Goal: Task Accomplishment & Management: Use online tool/utility

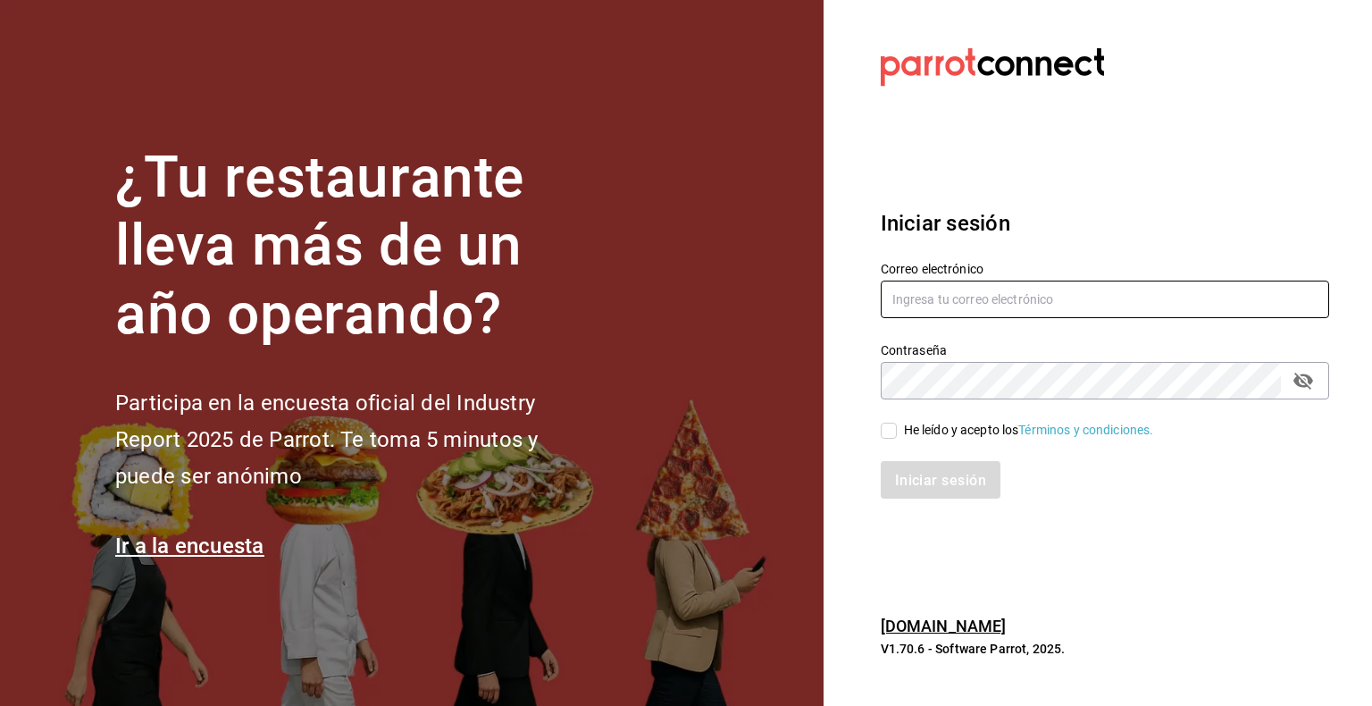
type input "[PERSON_NAME][EMAIL_ADDRESS][PERSON_NAME][DOMAIN_NAME]"
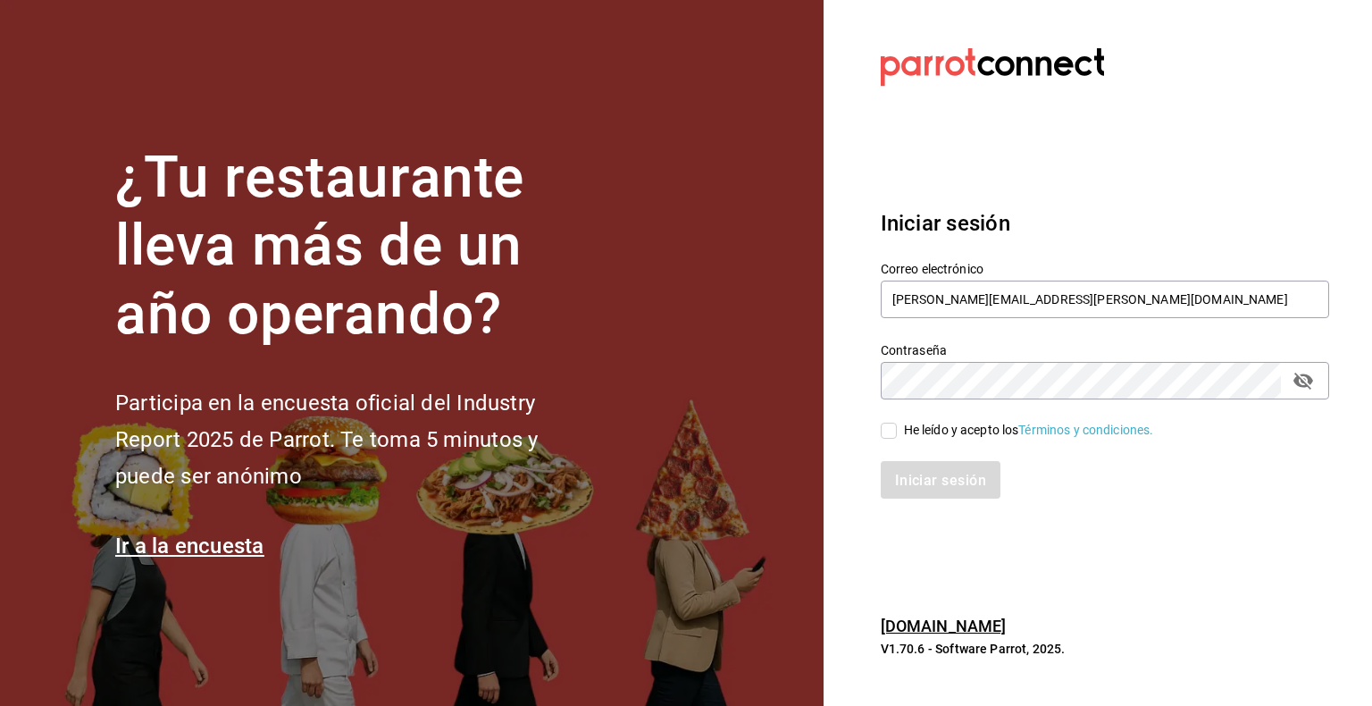
click at [891, 432] on input "He leído y acepto los Términos y condiciones." at bounding box center [889, 431] width 16 height 16
checkbox input "true"
click at [958, 476] on font "Iniciar sesión" at bounding box center [941, 480] width 91 height 17
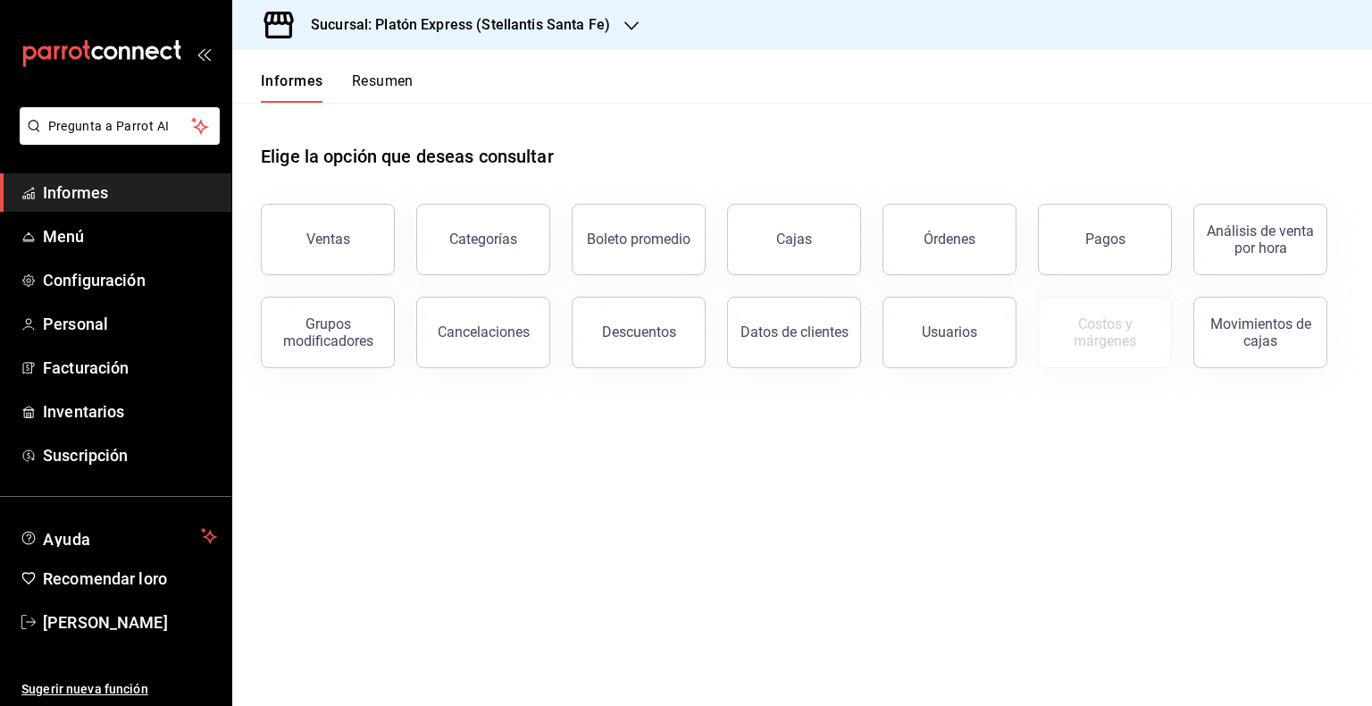
click at [624, 21] on icon "button" at bounding box center [631, 26] width 14 height 14
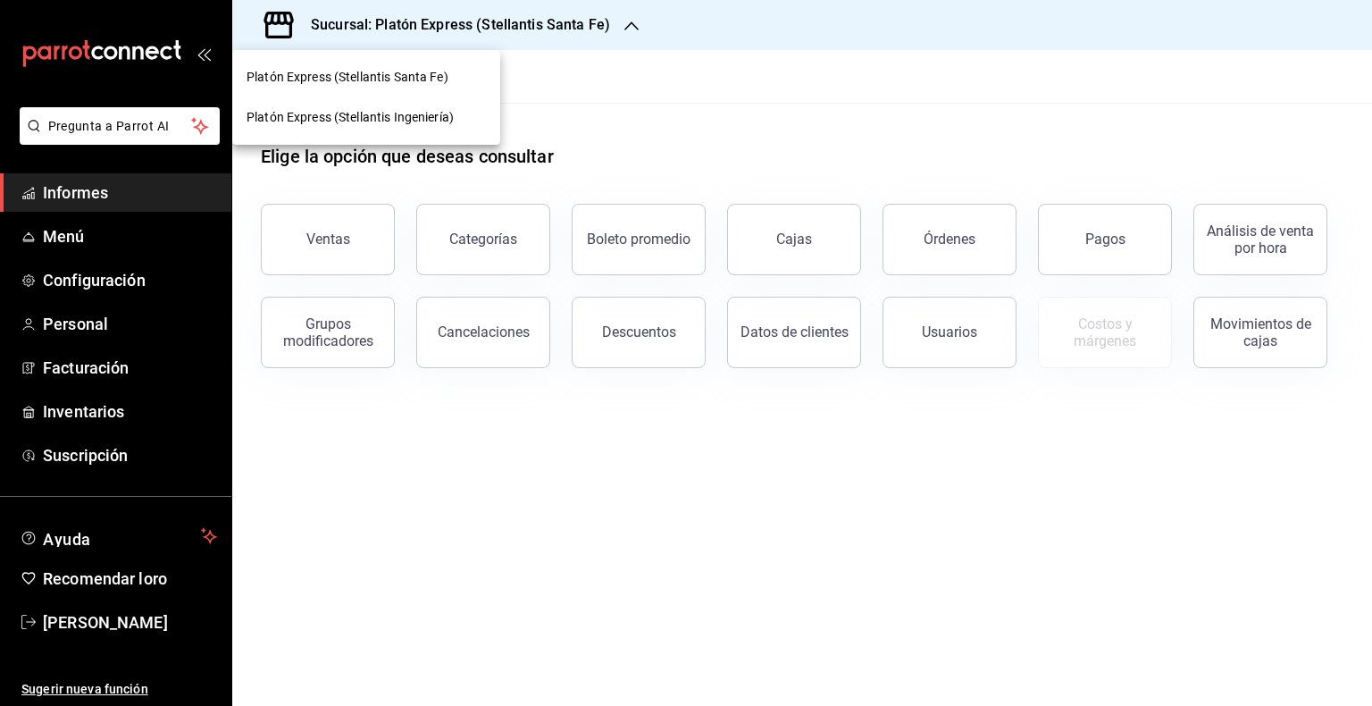
click at [413, 123] on font "Platón Express (Stellantis Ingeniería)" at bounding box center [350, 117] width 207 height 14
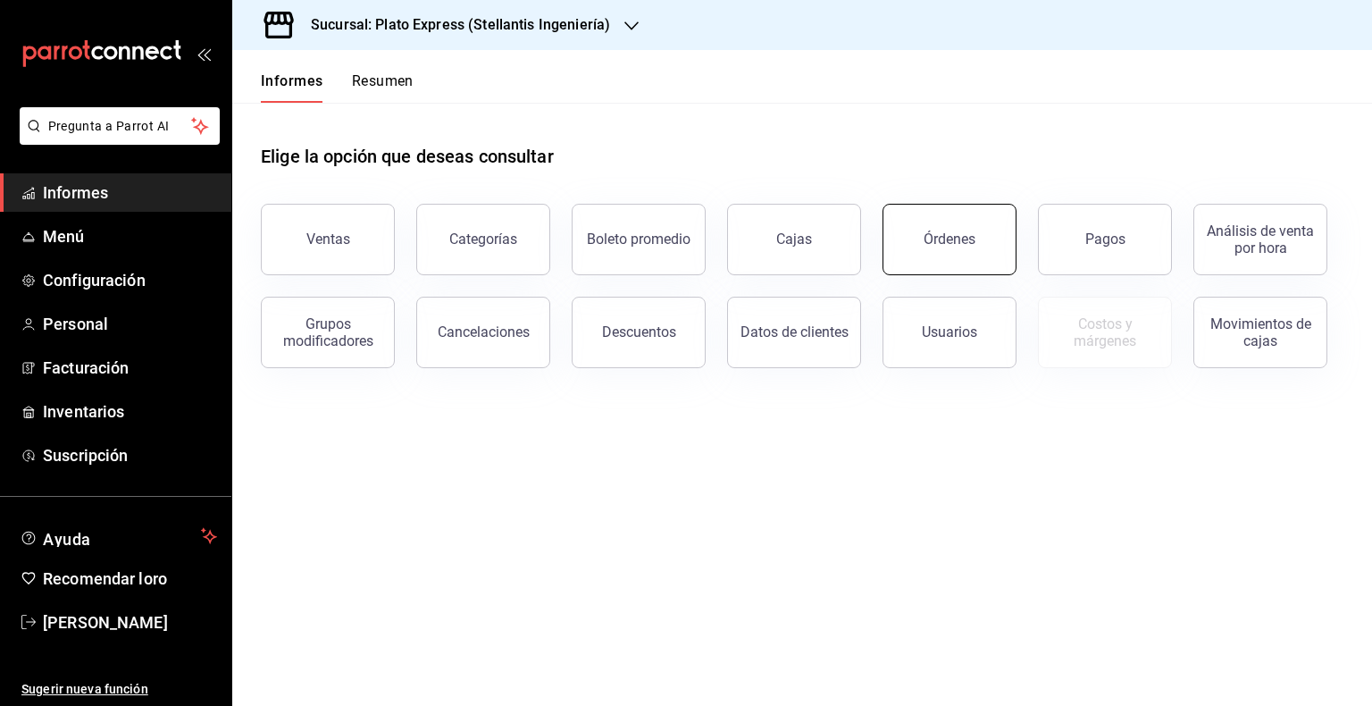
click at [957, 217] on button "Órdenes" at bounding box center [950, 239] width 134 height 71
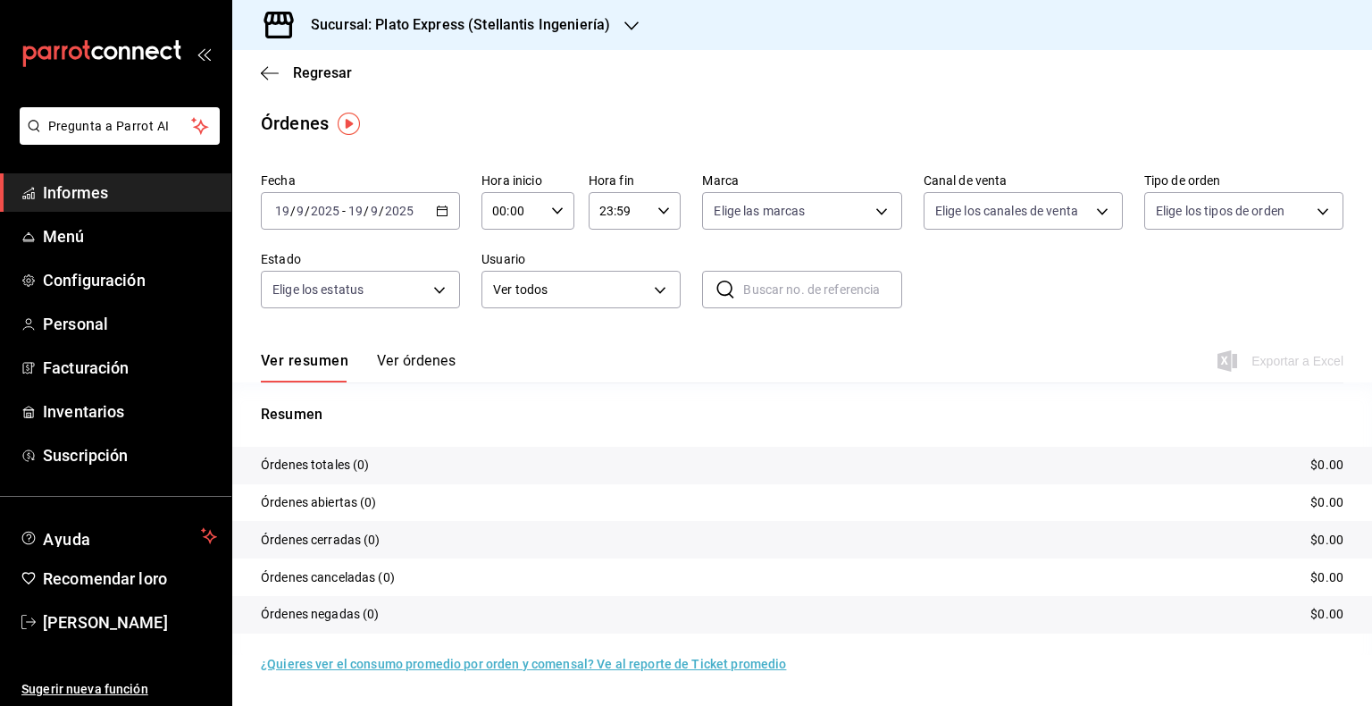
click at [450, 217] on div "2025-09-19 19 / 9 / 2025 - 2025-09-19 19 / 9 / 2025" at bounding box center [360, 211] width 199 height 38
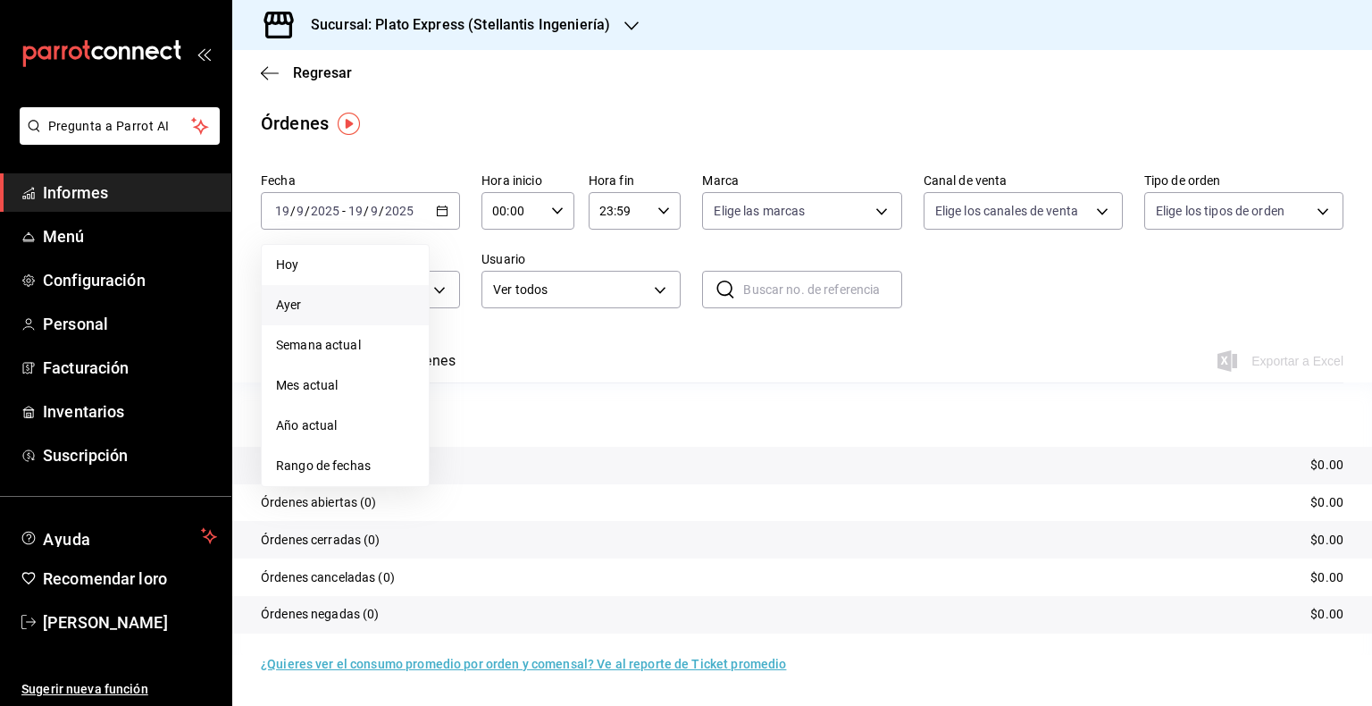
click at [311, 302] on span "Ayer" at bounding box center [345, 305] width 138 height 19
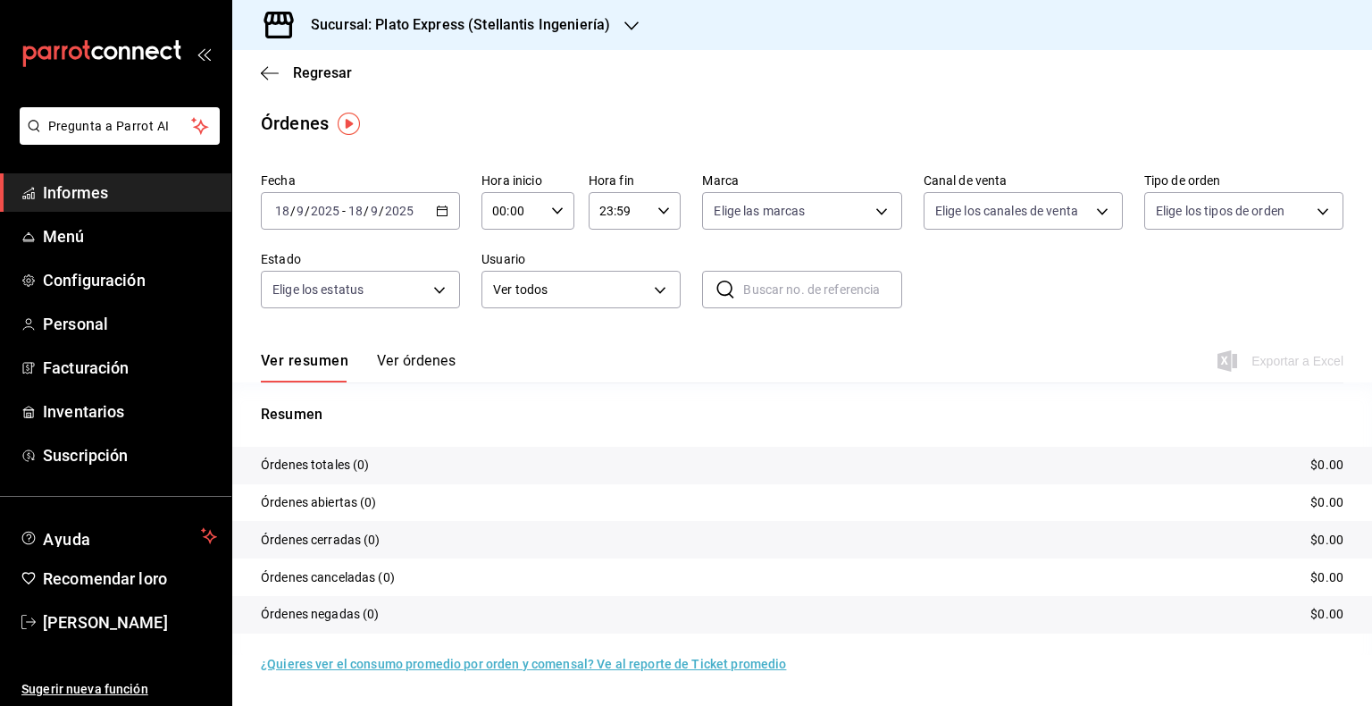
click at [454, 13] on div "Sucursal: Plato Express (Stellantis Ingeniería)" at bounding box center [446, 25] width 399 height 50
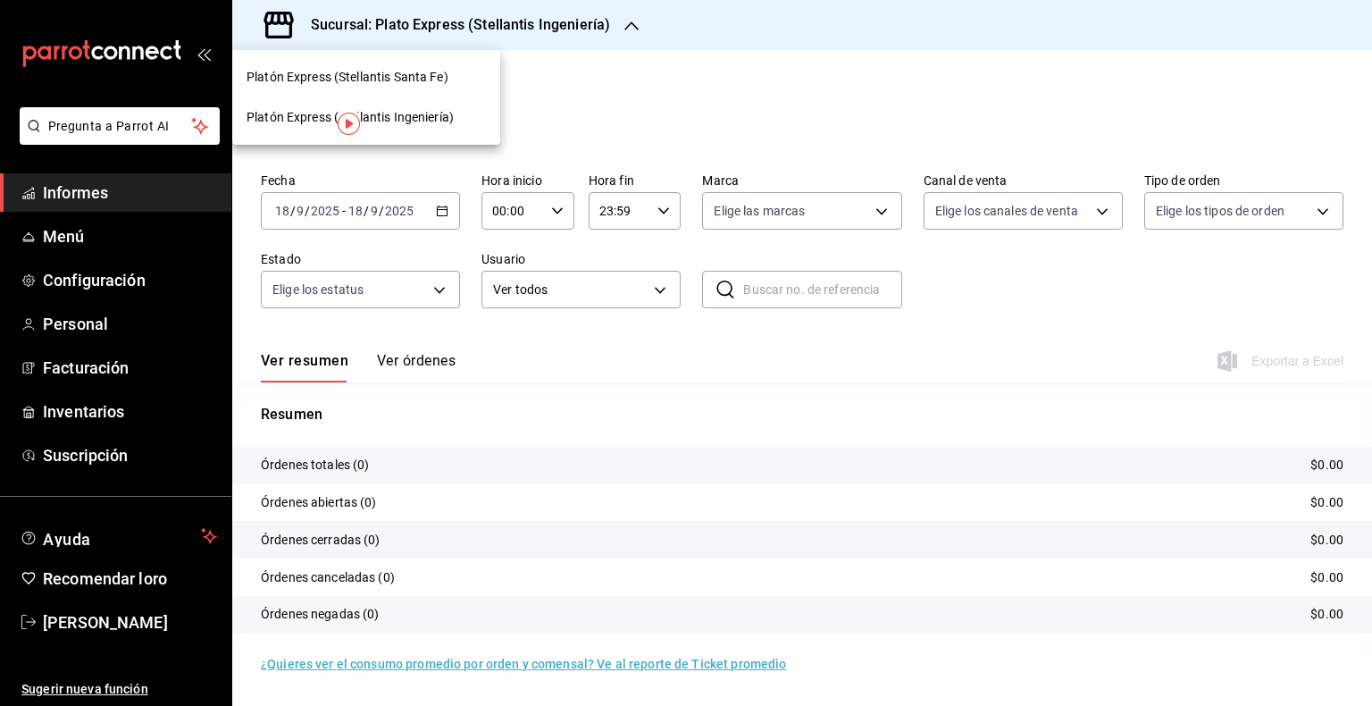
click at [386, 84] on span "Platón Express (Stellantis Santa Fe)" at bounding box center [348, 77] width 202 height 19
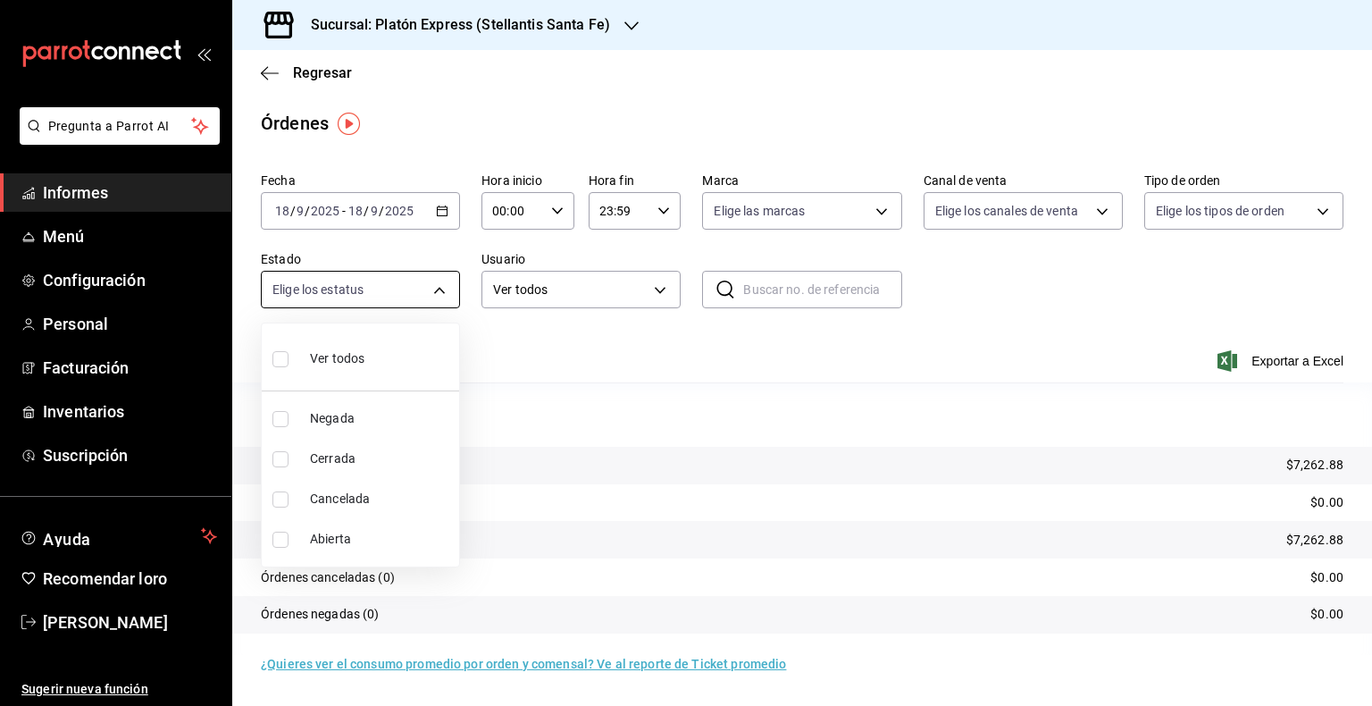
click at [438, 289] on body "Pregunta a Parrot AI Informes Menú Configuración Personal Facturación Inventari…" at bounding box center [686, 353] width 1372 height 706
click at [377, 360] on li "Ver todos" at bounding box center [360, 357] width 197 height 53
type input "DENIED,FINISHED,CANCELED,OPEN"
checkbox input "true"
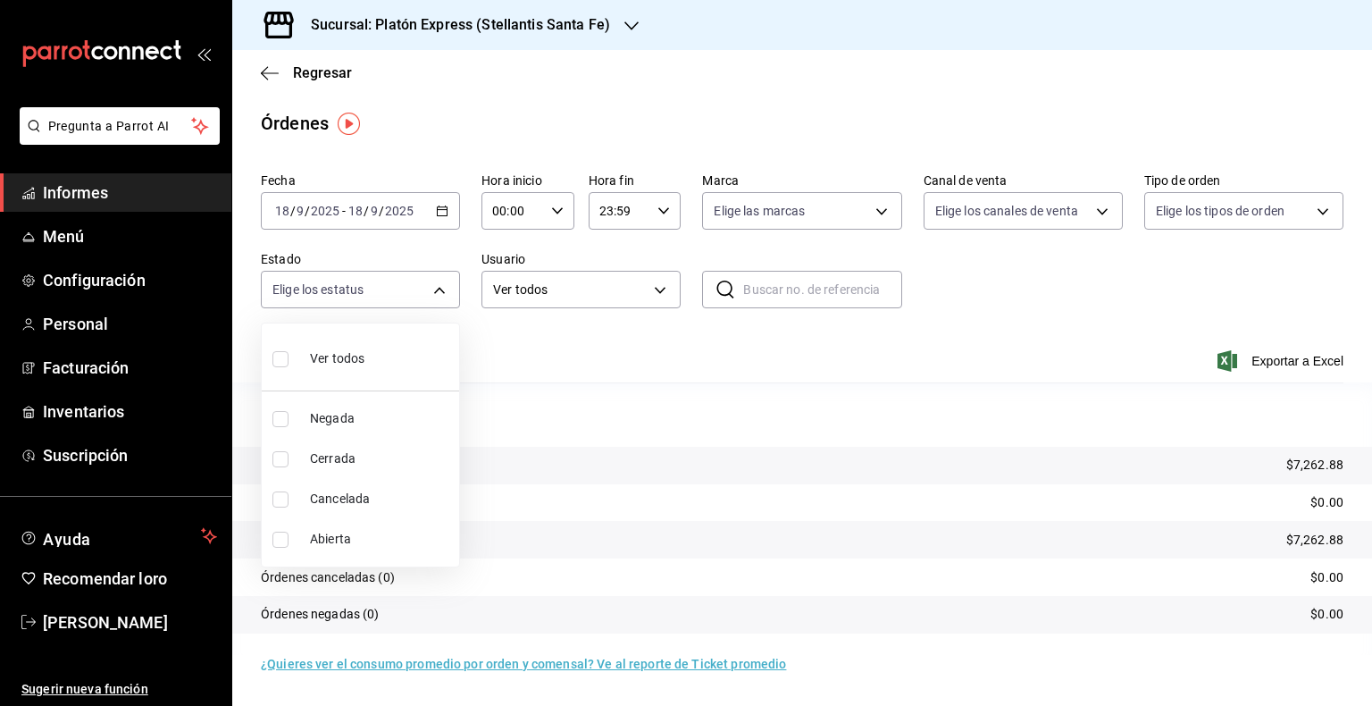
checkbox input "true"
click at [439, 218] on div at bounding box center [686, 353] width 1372 height 706
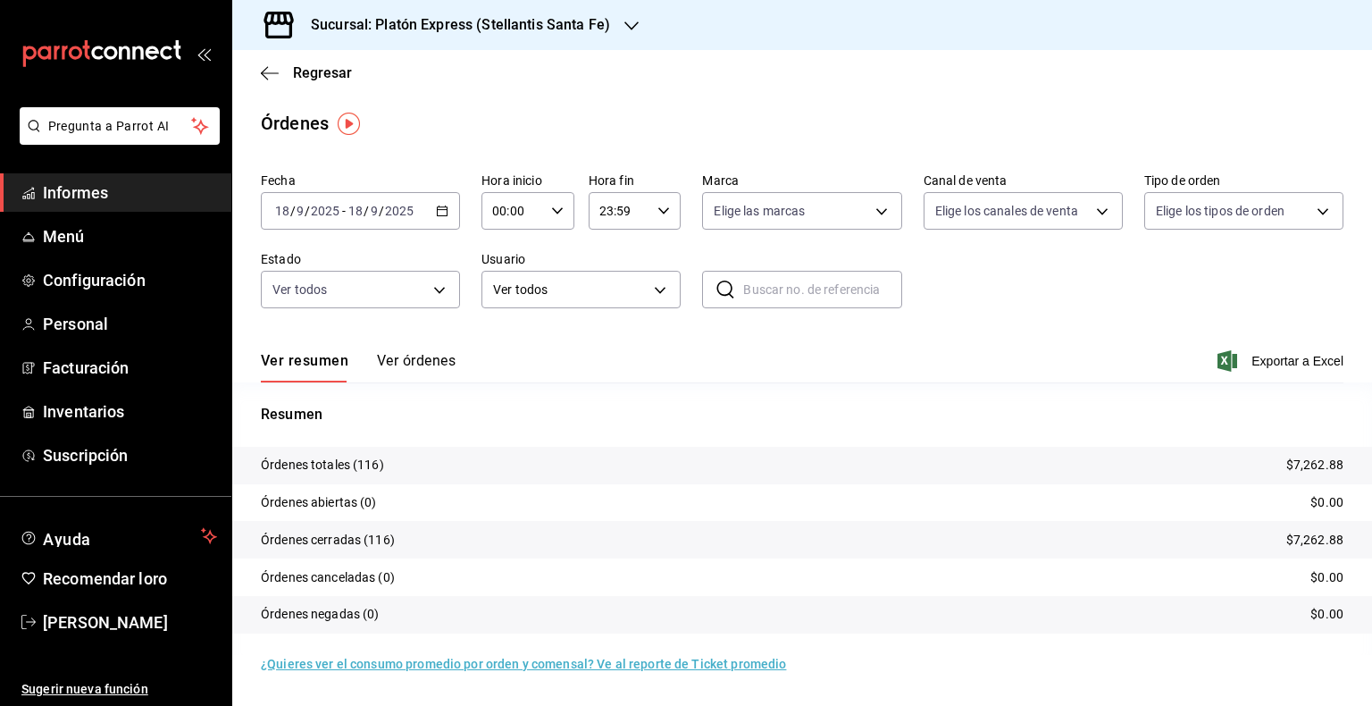
click at [441, 203] on div "2025-09-18 18 / 9 / 2025 - 2025-09-18 18 / 9 / 2025" at bounding box center [360, 211] width 199 height 38
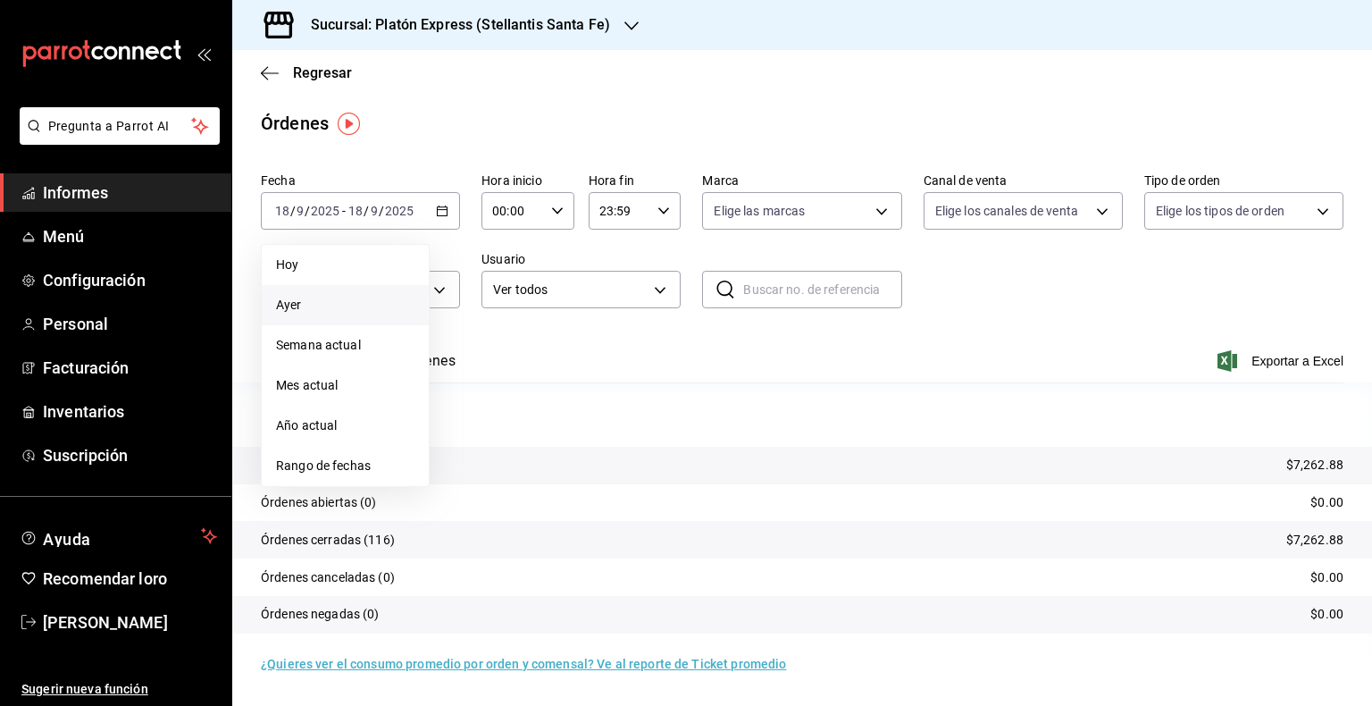
click at [336, 313] on span "Ayer" at bounding box center [345, 305] width 138 height 19
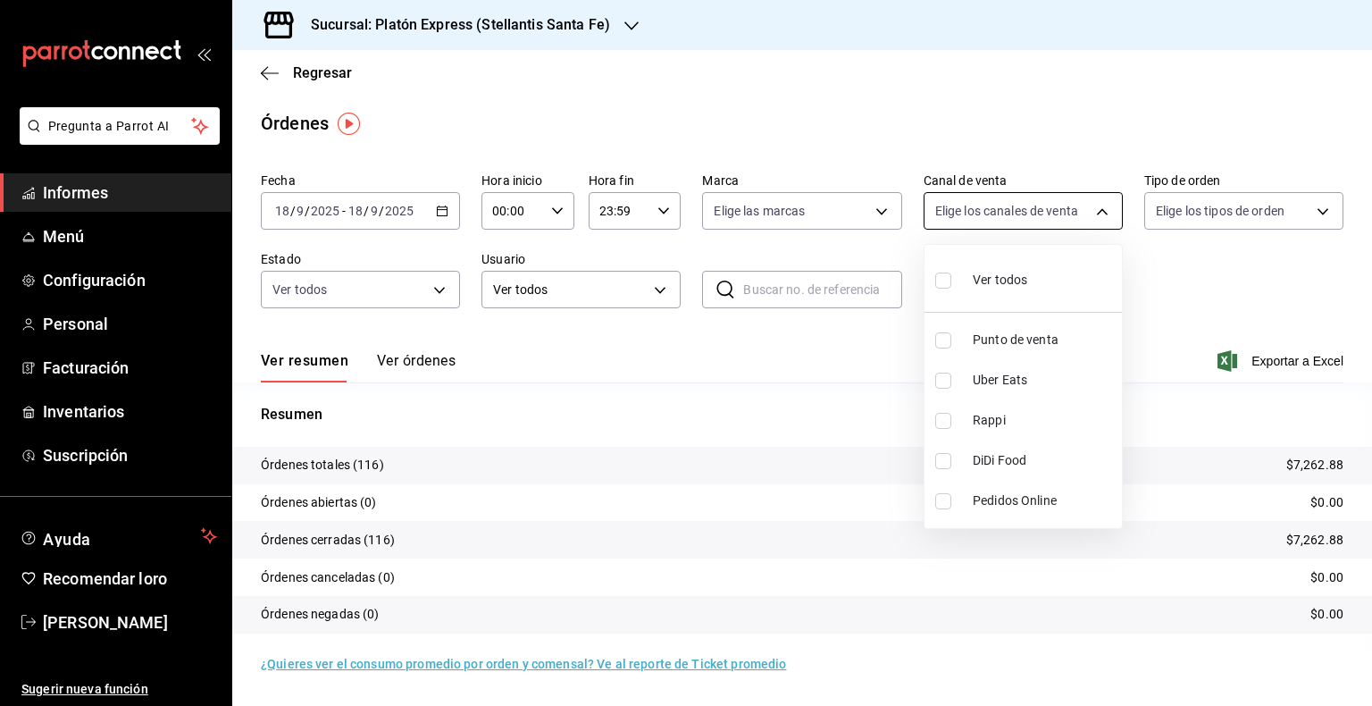
click at [1101, 210] on body "Pregunta a Parrot AI Informes Menú Configuración Personal Facturación Inventari…" at bounding box center [686, 353] width 1372 height 706
click at [1040, 272] on li "Ver todos" at bounding box center [1023, 278] width 197 height 53
type input "PARROT,UBER_EATS,RAPPI,DIDI_FOOD,ONLINE"
checkbox input "true"
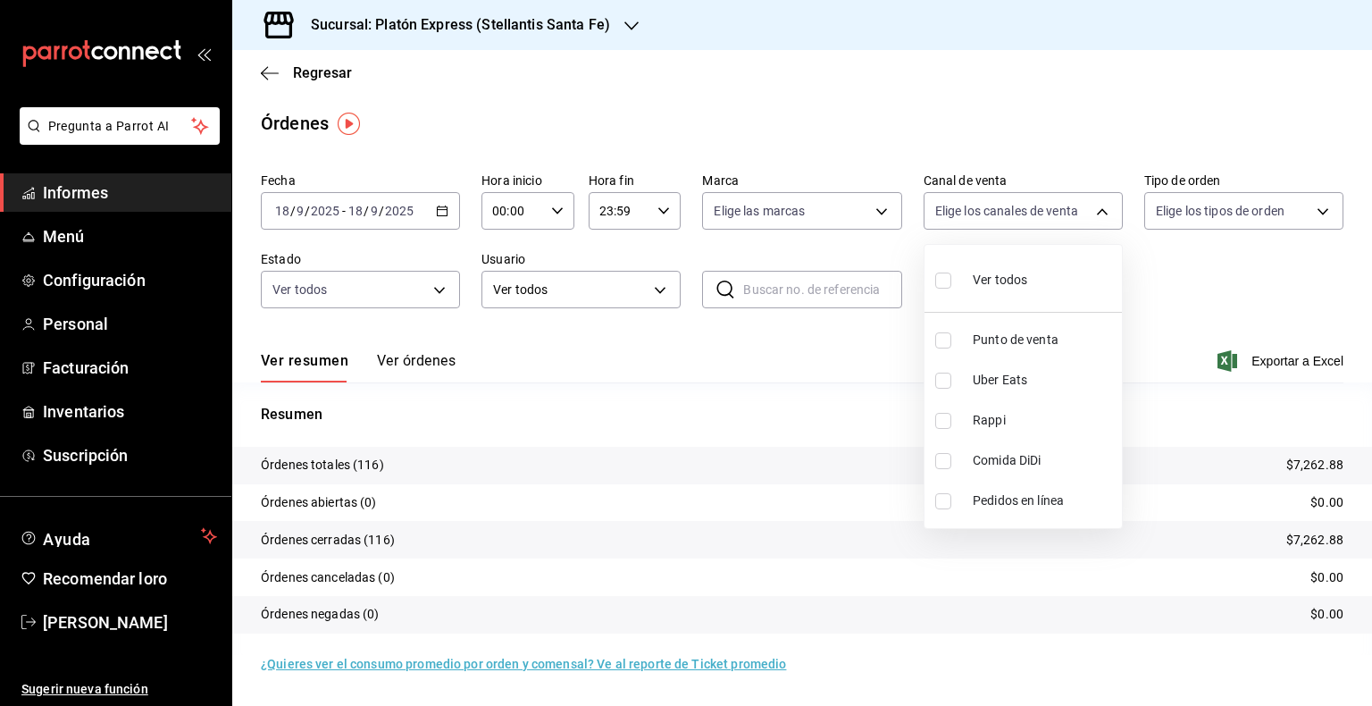
checkbox input "true"
click at [1329, 222] on div at bounding box center [686, 353] width 1372 height 706
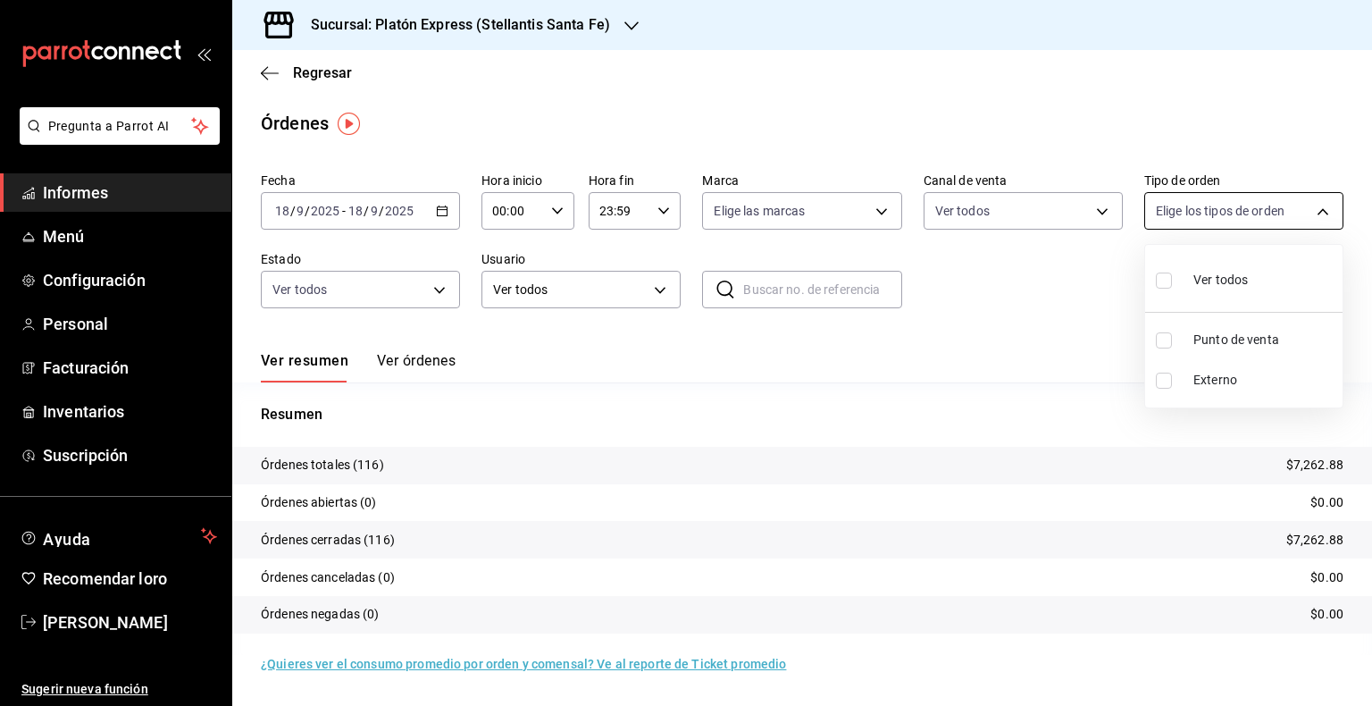
click at [1319, 215] on body "Pregunta a Parrot AI Informes Menú Configuración Personal Facturación Inventari…" at bounding box center [686, 353] width 1372 height 706
click at [1247, 303] on li "Ver todos" at bounding box center [1243, 278] width 197 height 53
type input "408cb6ed-6d39-4ad7-8d10-e714e50a729e,EXTERNAL"
checkbox input "true"
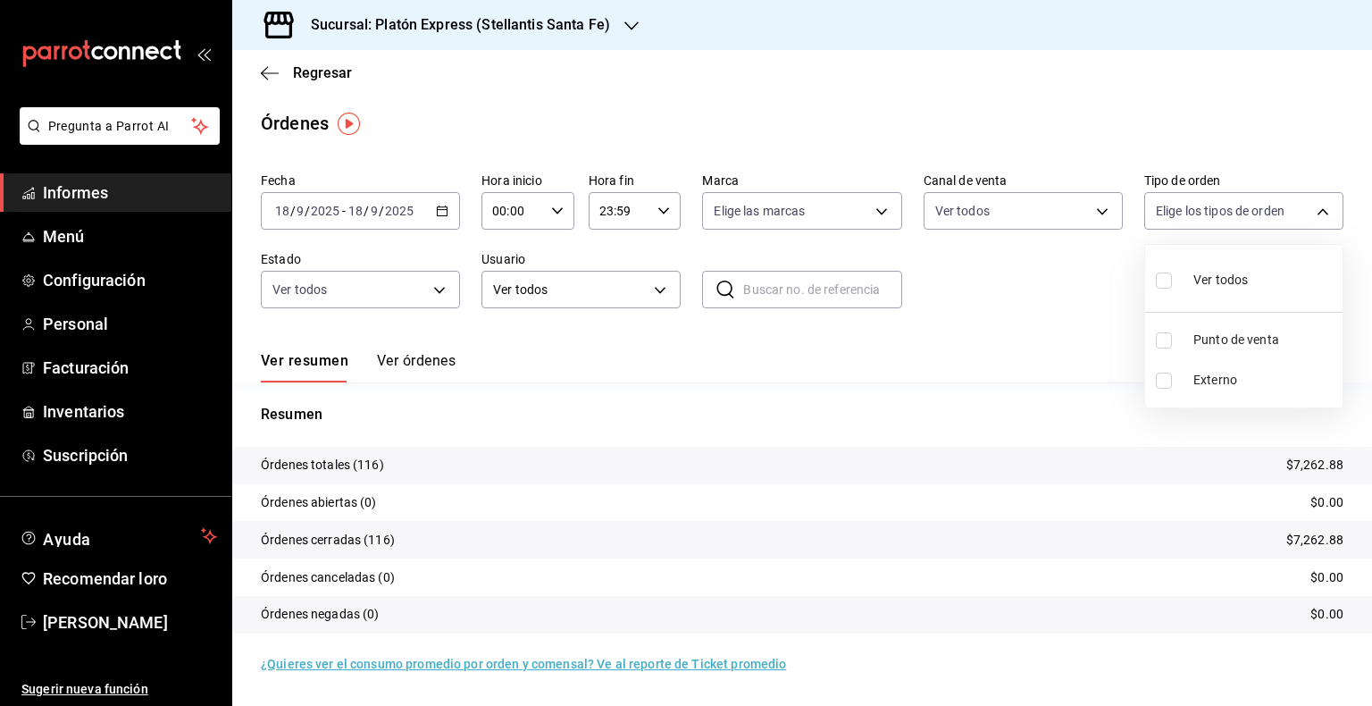
checkbox input "true"
click at [888, 211] on div at bounding box center [686, 353] width 1372 height 706
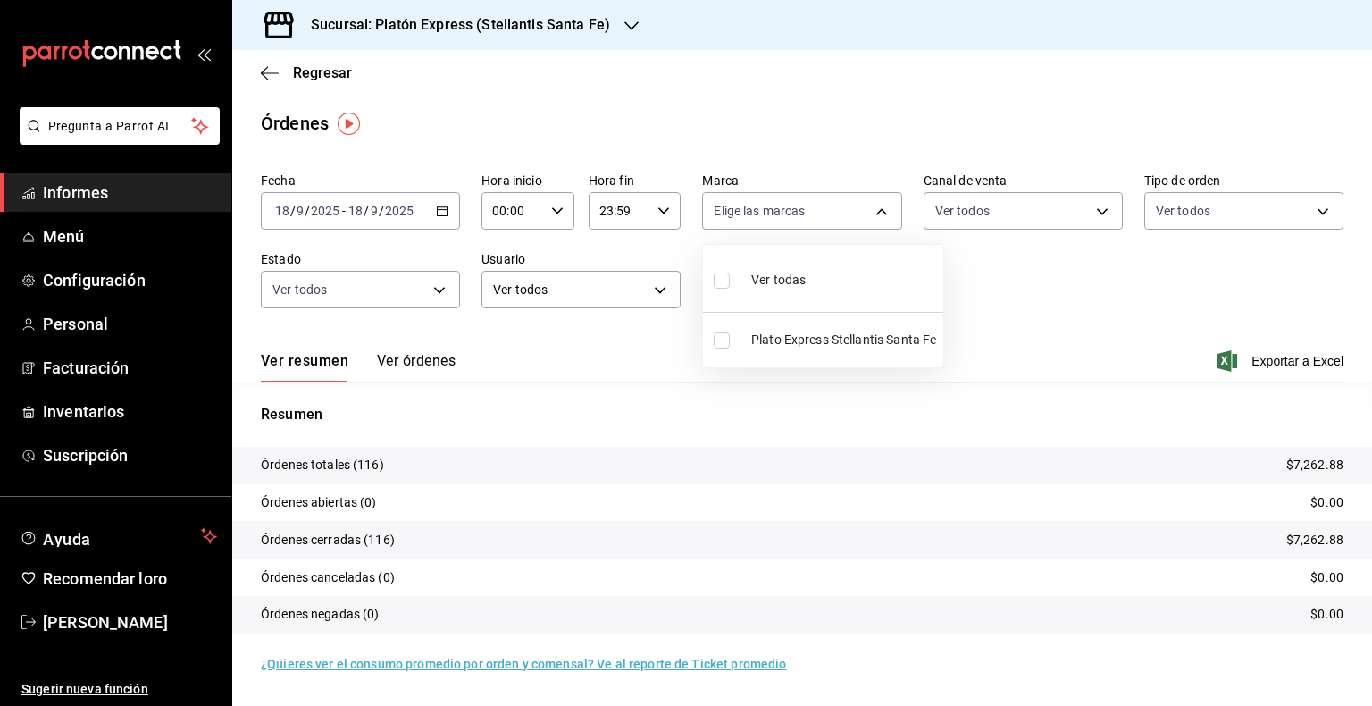
click at [888, 211] on body "Pregunta a Parrot AI Informes Menú Configuración Personal Facturación Inventari…" at bounding box center [686, 353] width 1372 height 706
click at [800, 274] on font "Ver todas" at bounding box center [778, 279] width 54 height 14
type input "361d5a15-3e70-4371-9032-c32599fcd072"
checkbox input "true"
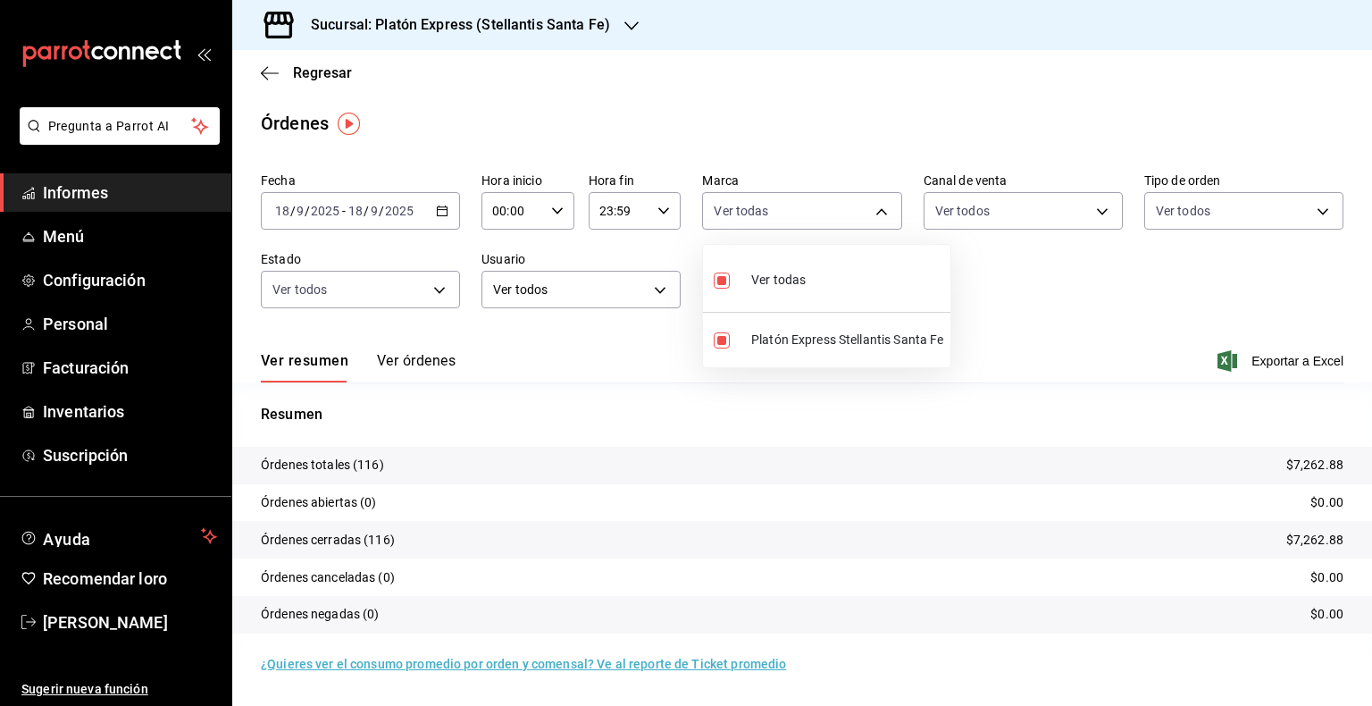
click at [1276, 363] on div at bounding box center [686, 353] width 1372 height 706
click at [1276, 363] on font "Exportar a Excel" at bounding box center [1297, 361] width 92 height 14
